Goal: Information Seeking & Learning: Learn about a topic

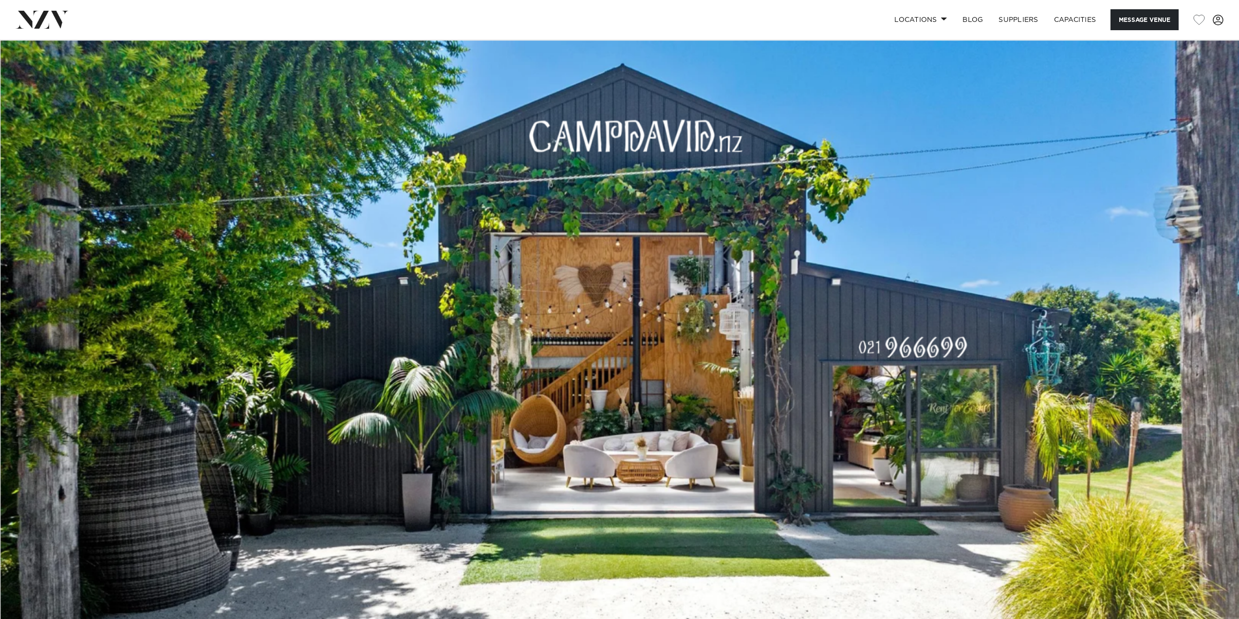
click at [1029, 300] on img at bounding box center [619, 329] width 1239 height 581
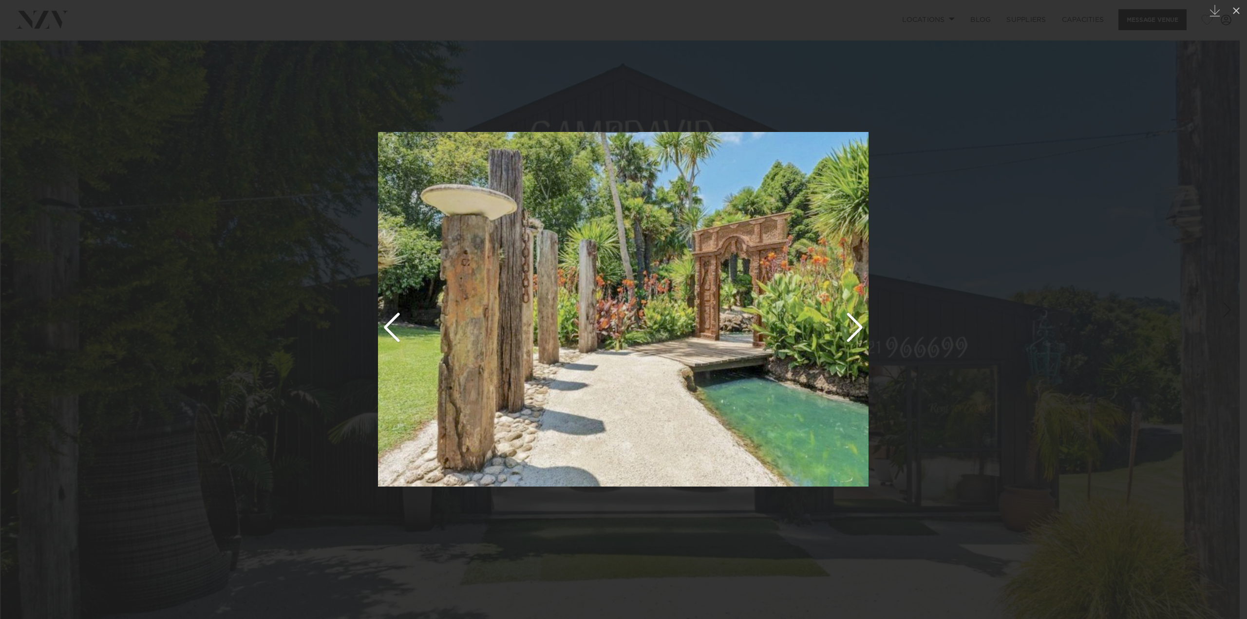
click at [859, 324] on img at bounding box center [623, 309] width 490 height 354
click at [857, 333] on img at bounding box center [623, 309] width 490 height 354
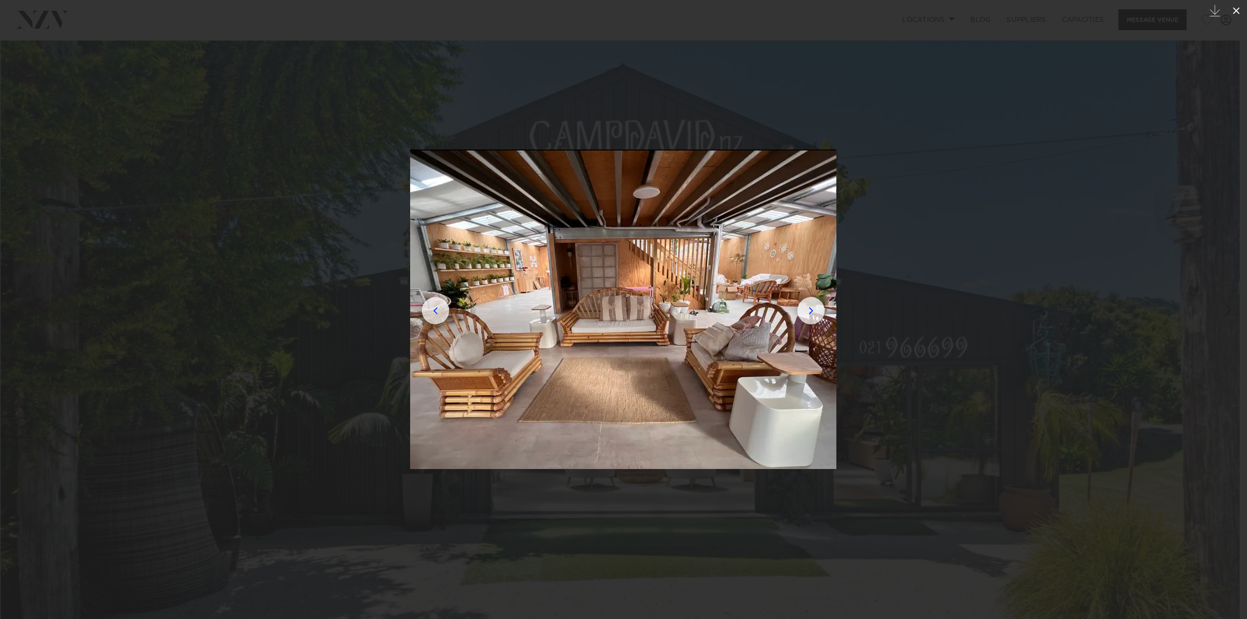
click at [1238, 9] on icon at bounding box center [1235, 10] width 7 height 7
